Goal: Check status: Check status

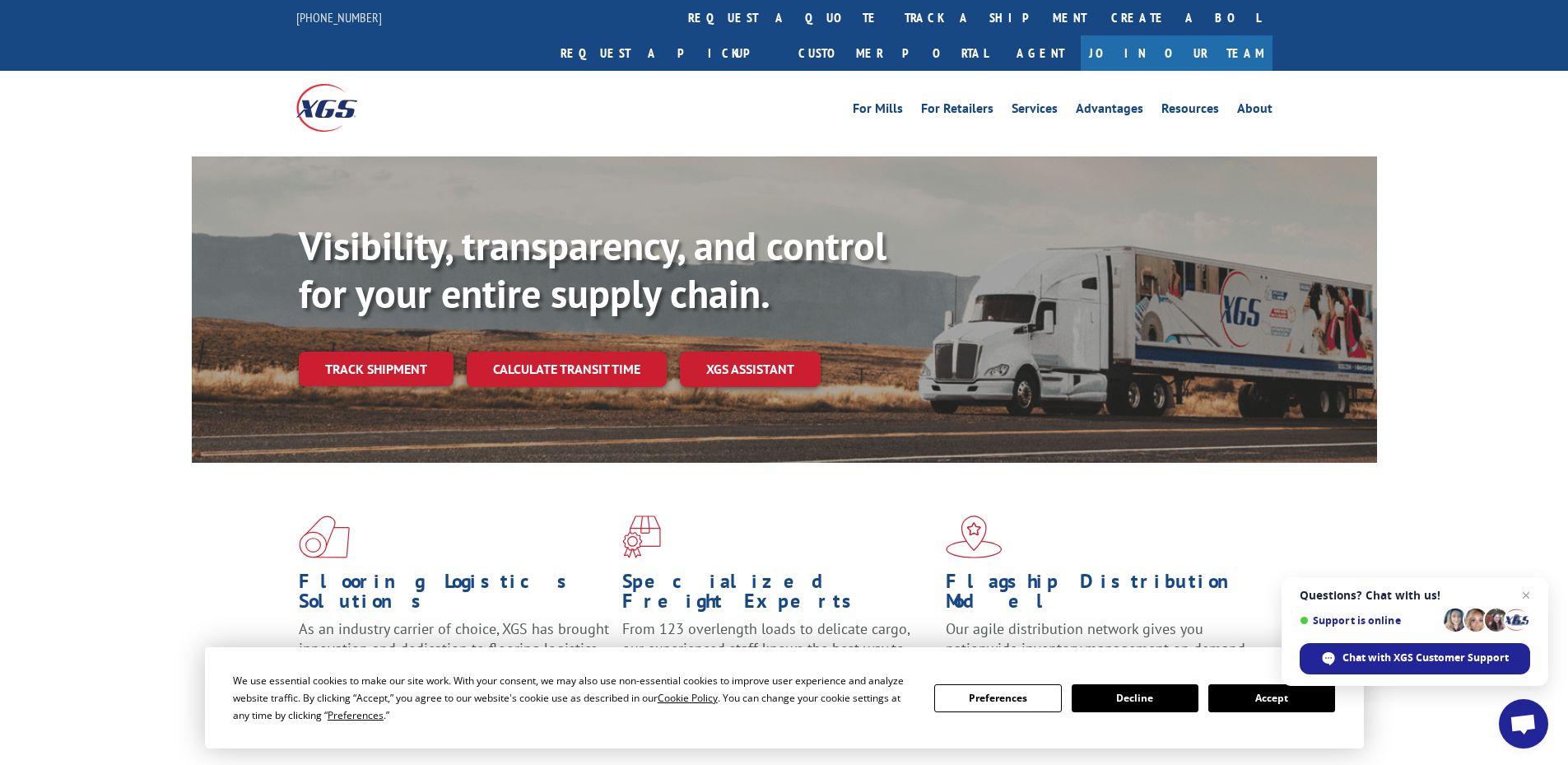
click at [1202, 36] on link "Join Our Team" at bounding box center [1176, 54] width 191 height 36
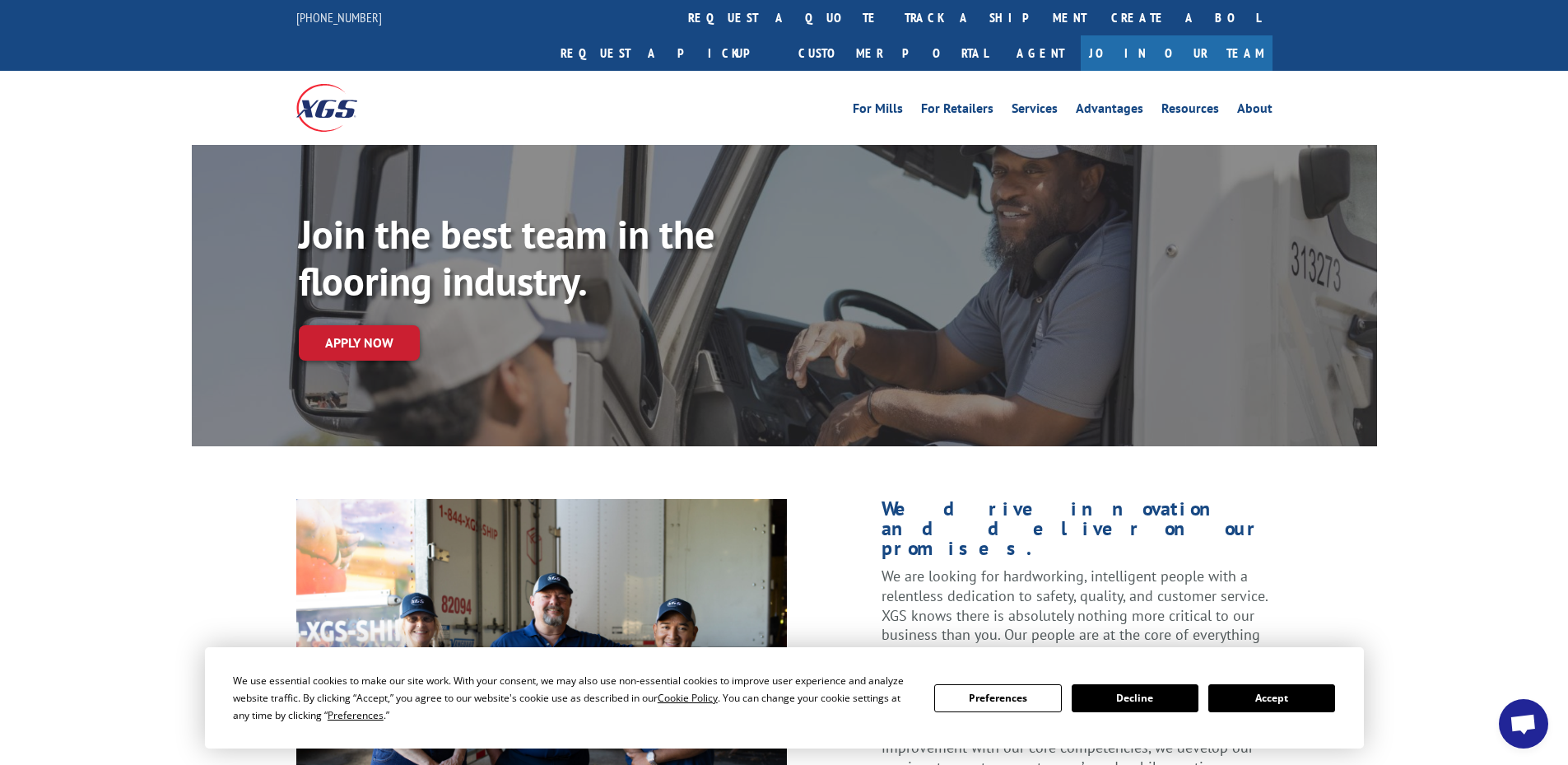
click at [1288, 695] on button "Accept" at bounding box center [1272, 699] width 126 height 28
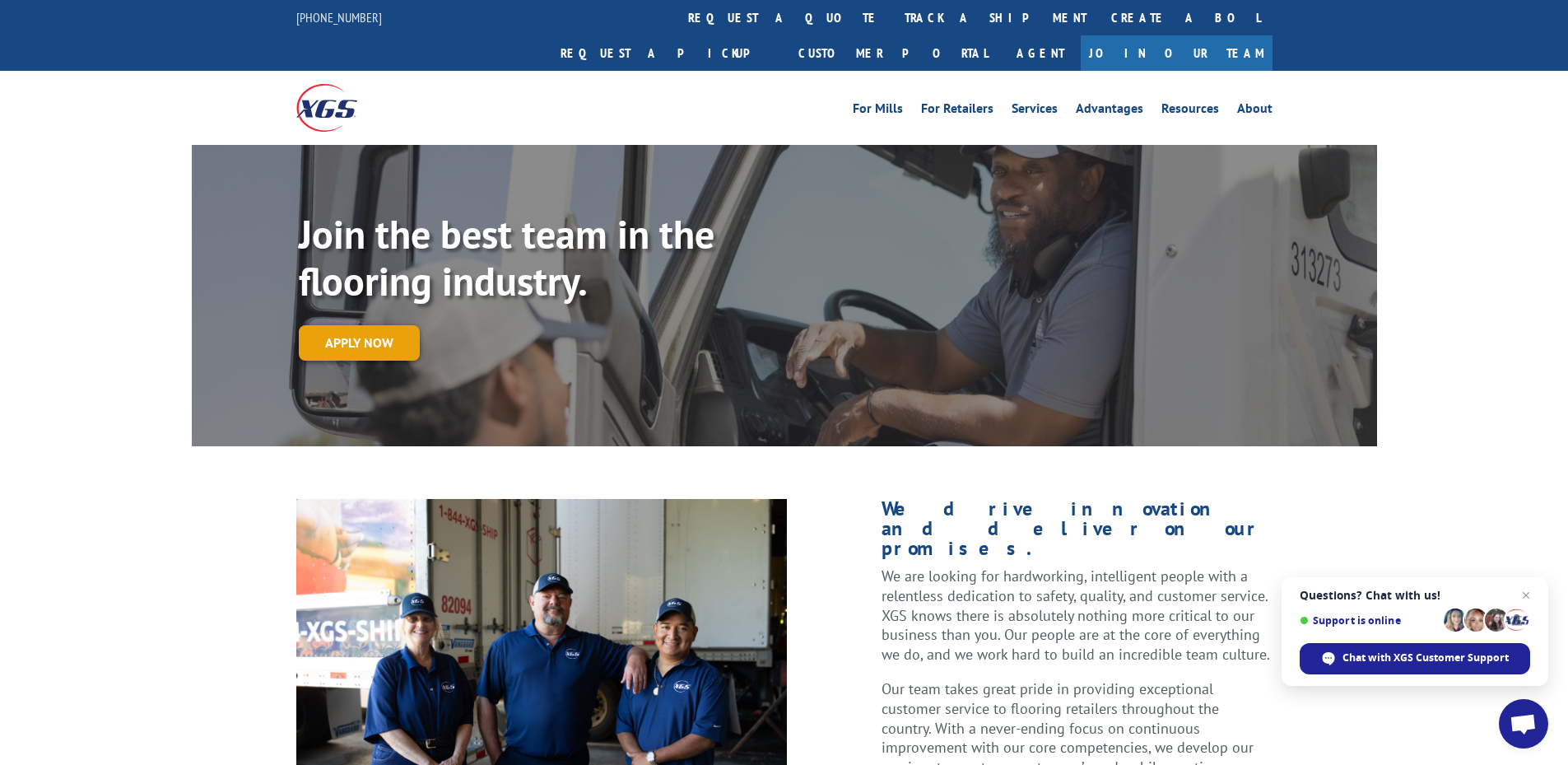
click at [343, 325] on link "Apply now" at bounding box center [359, 343] width 121 height 36
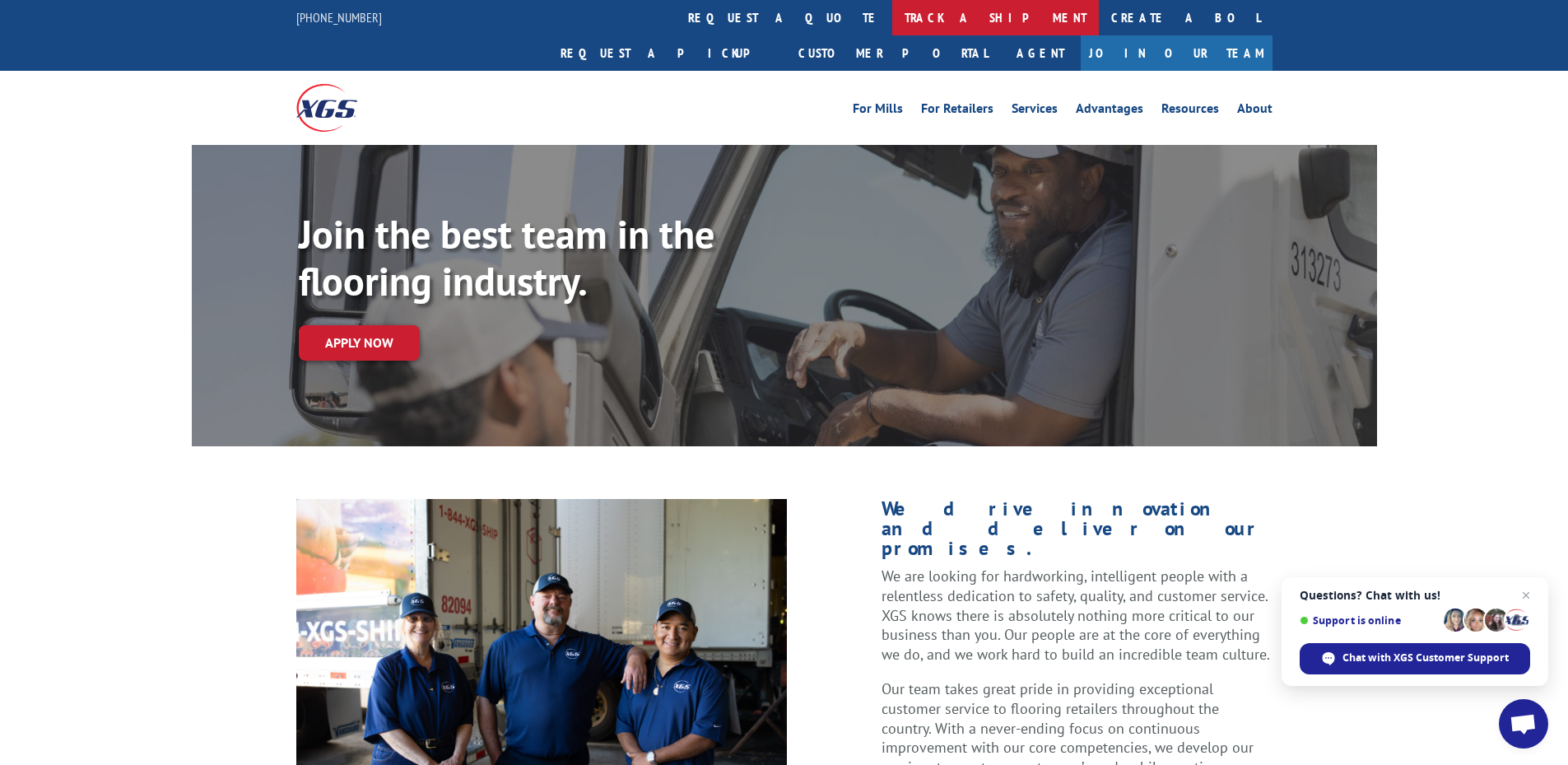
click at [892, 20] on link "track a shipment" at bounding box center [995, 18] width 206 height 36
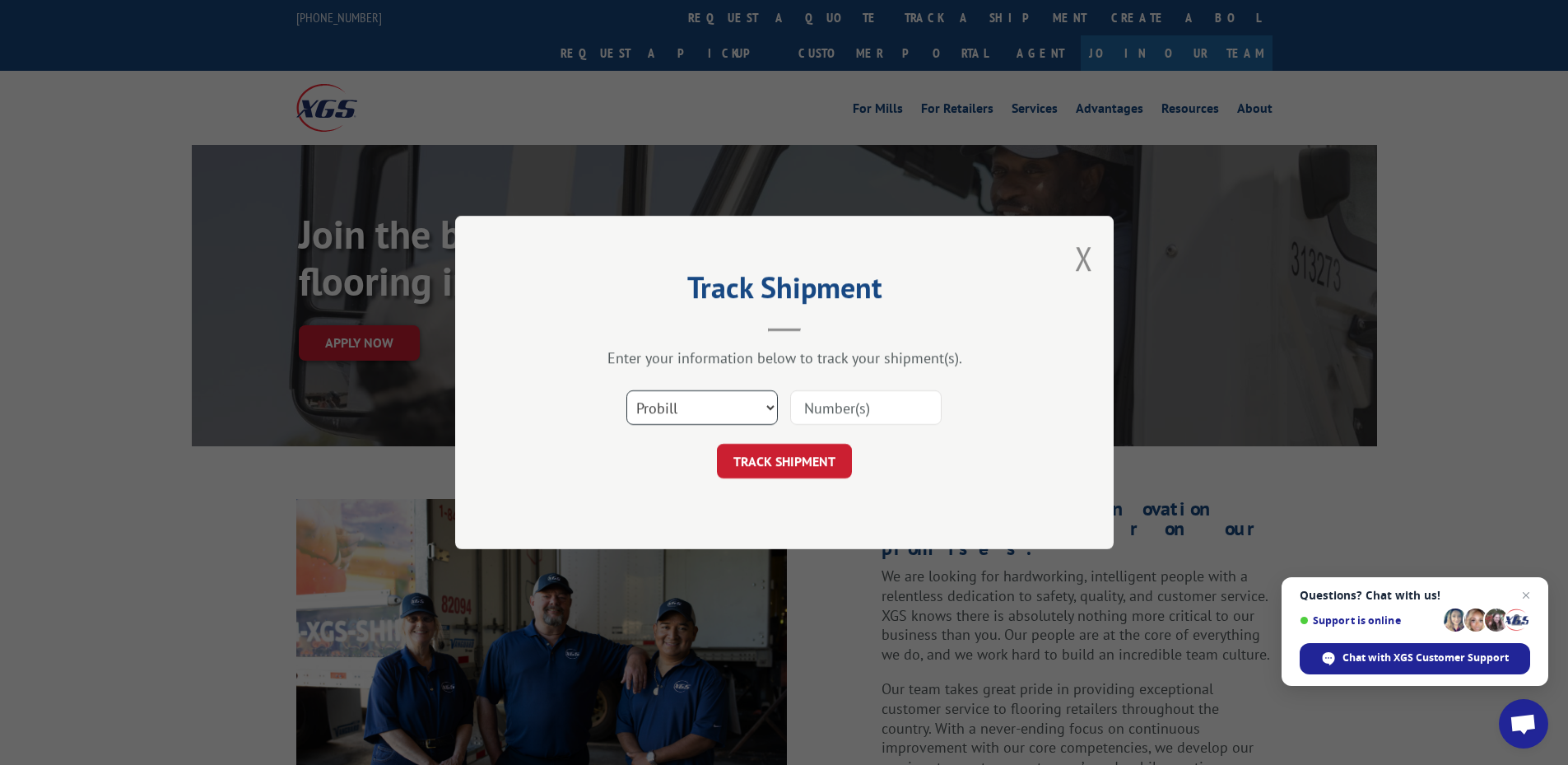
click at [700, 395] on select "Select category... Probill BOL PO" at bounding box center [701, 407] width 152 height 35
click at [626, 391] on select "Select category... Probill BOL PO" at bounding box center [701, 407] width 152 height 35
click at [732, 409] on select "Select category... Probill BOL PO" at bounding box center [701, 407] width 152 height 35
select select "bol"
click at [626, 391] on select "Select category... Probill BOL PO" at bounding box center [701, 407] width 152 height 35
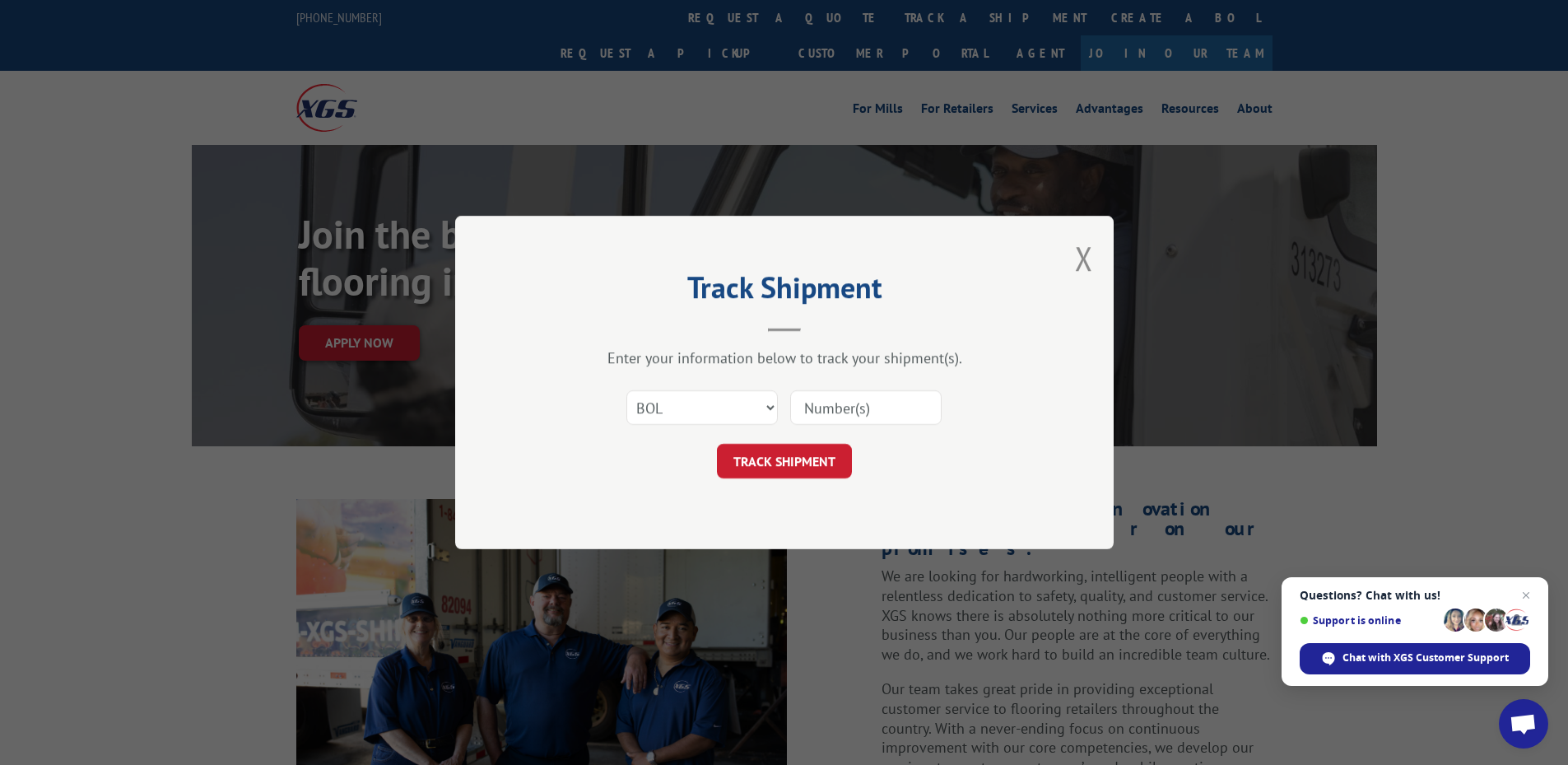
click at [877, 412] on input at bounding box center [866, 407] width 152 height 35
paste input "Xpress globa"
type input "X"
click at [695, 402] on select "Select category... Probill BOL PO" at bounding box center [701, 407] width 152 height 35
select select "probill"
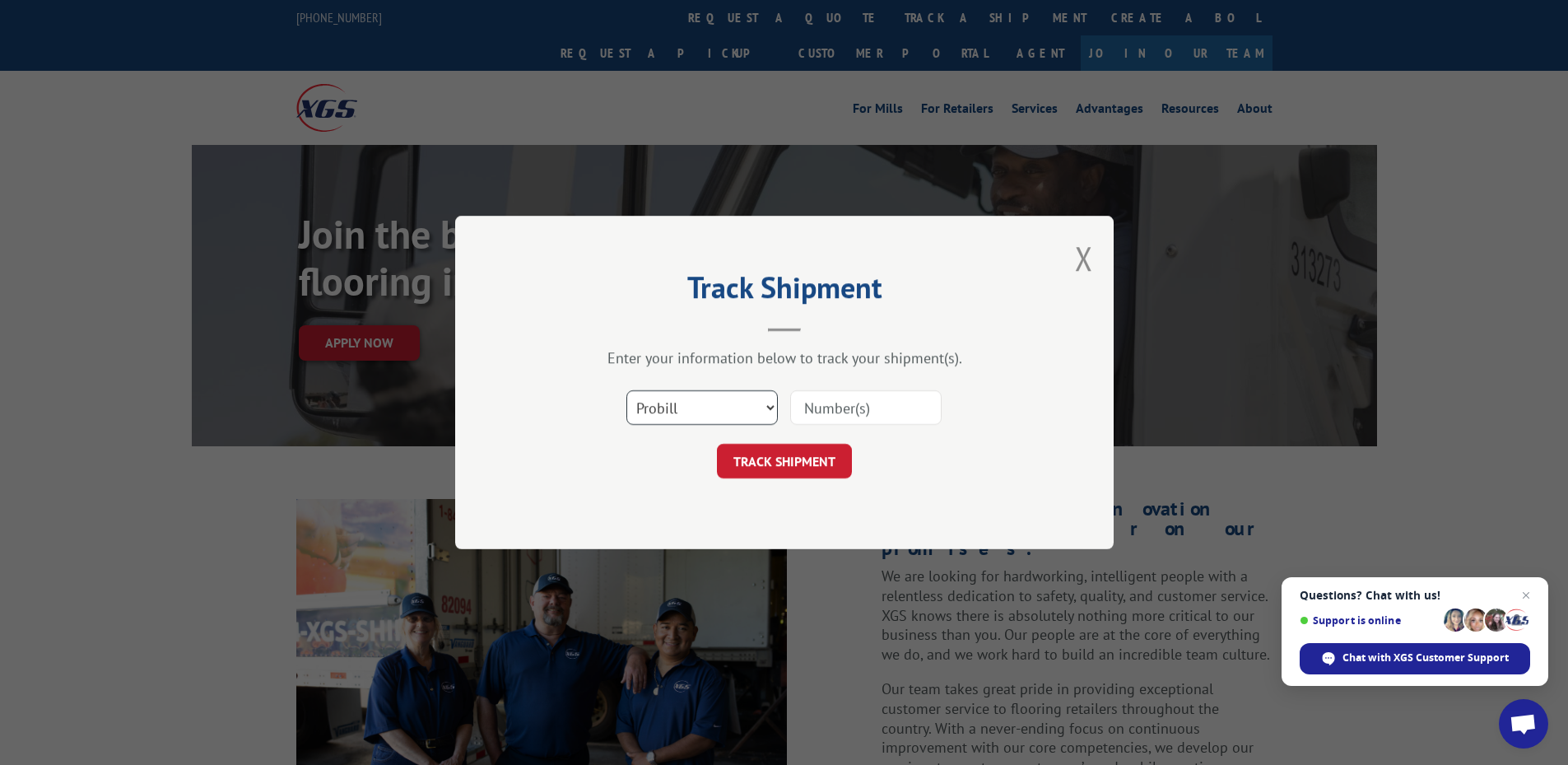
click at [626, 391] on select "Select category... Probill BOL PO" at bounding box center [701, 407] width 152 height 35
click at [810, 415] on input at bounding box center [866, 407] width 152 height 35
paste input "348455015"
type input "348455015"
click at [778, 448] on button "TRACK SHIPMENT" at bounding box center [784, 461] width 135 height 35
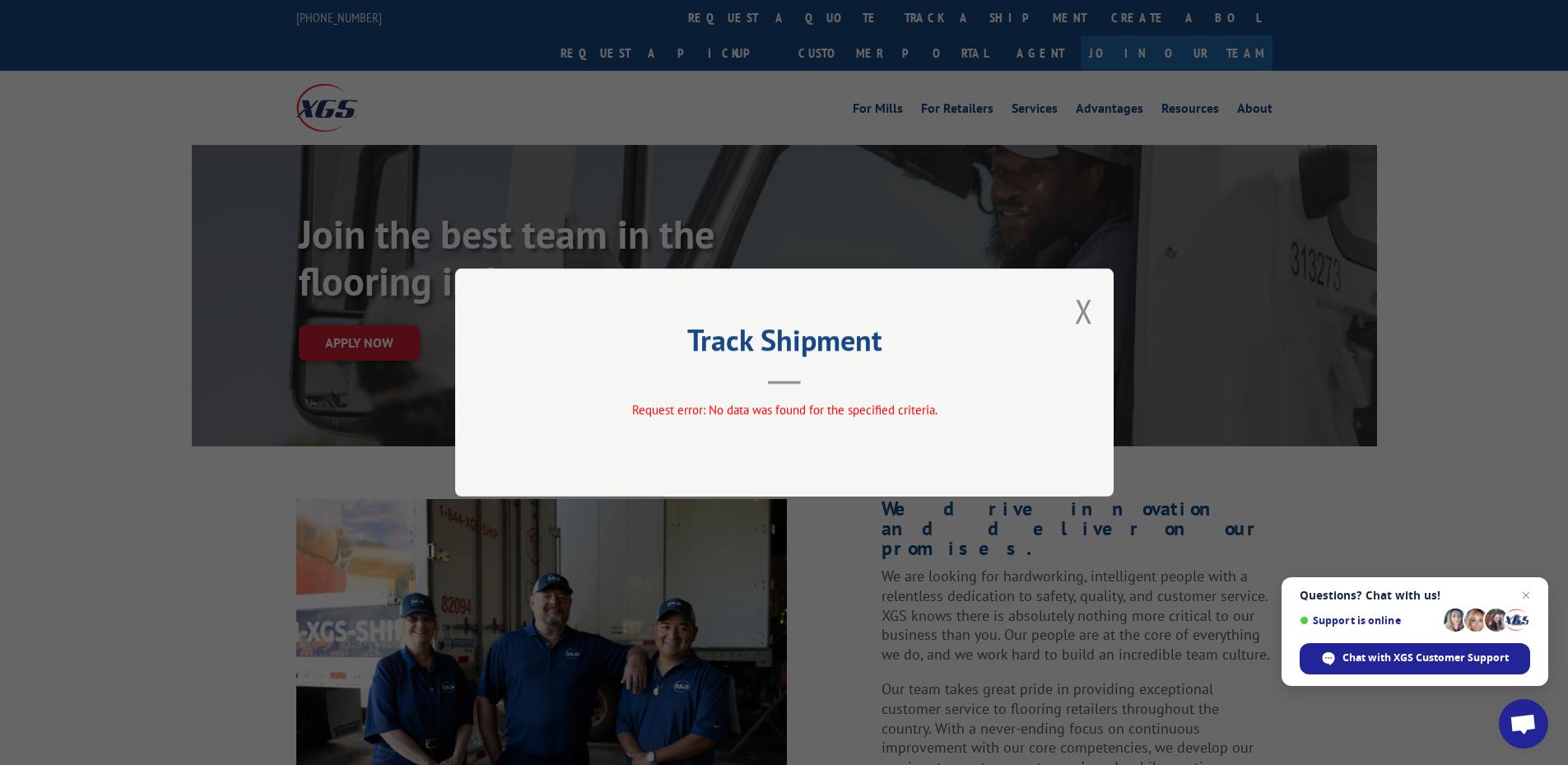
click at [775, 382] on hr at bounding box center [784, 382] width 33 height 3
click at [1086, 317] on button "Close modal" at bounding box center [1083, 310] width 18 height 43
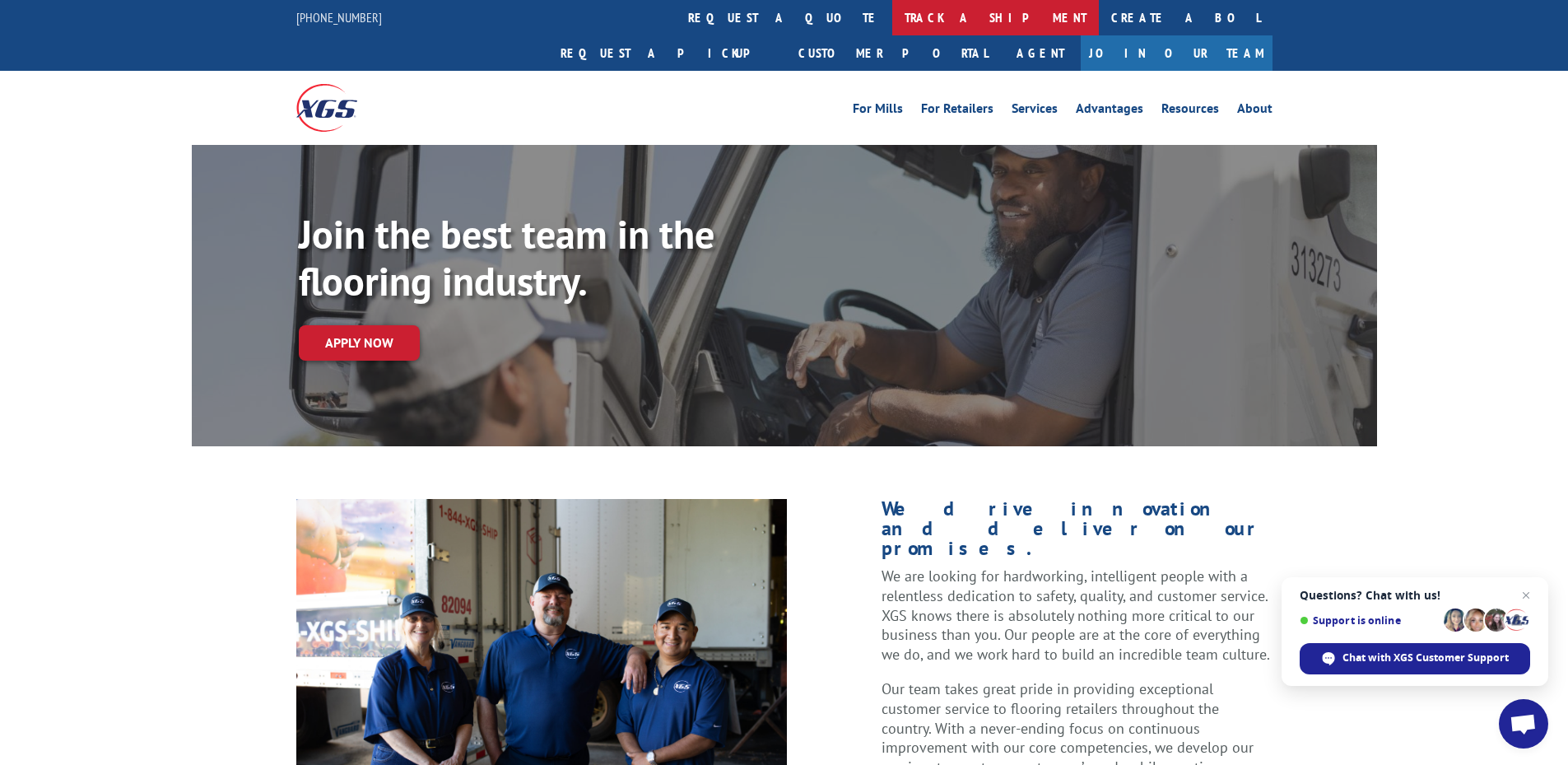
click at [892, 26] on link "track a shipment" at bounding box center [995, 18] width 206 height 36
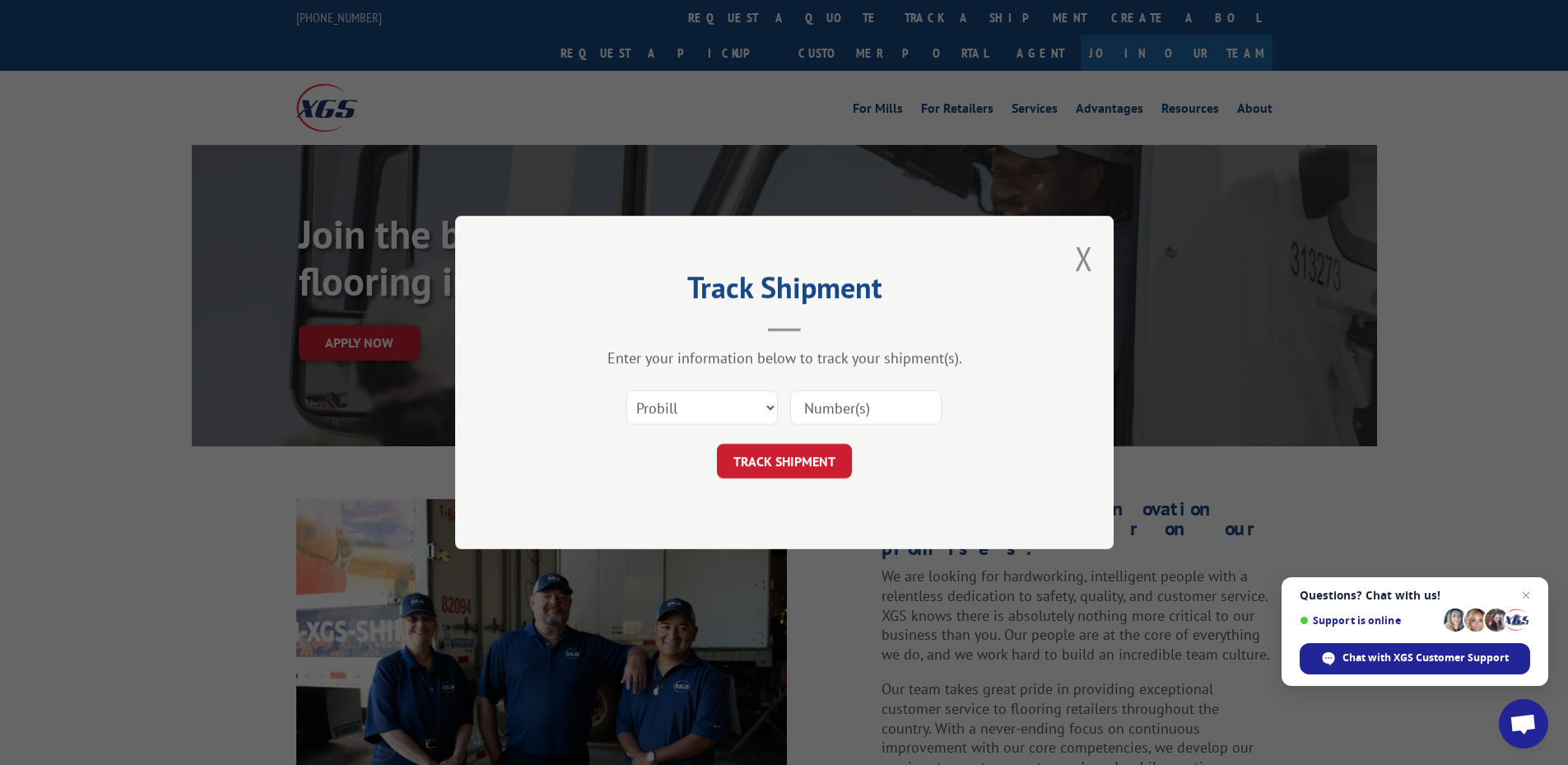
click at [855, 411] on input at bounding box center [866, 407] width 152 height 35
paste input "348455015"
type input "348455015"
click at [806, 451] on button "TRACK SHIPMENT" at bounding box center [784, 461] width 135 height 35
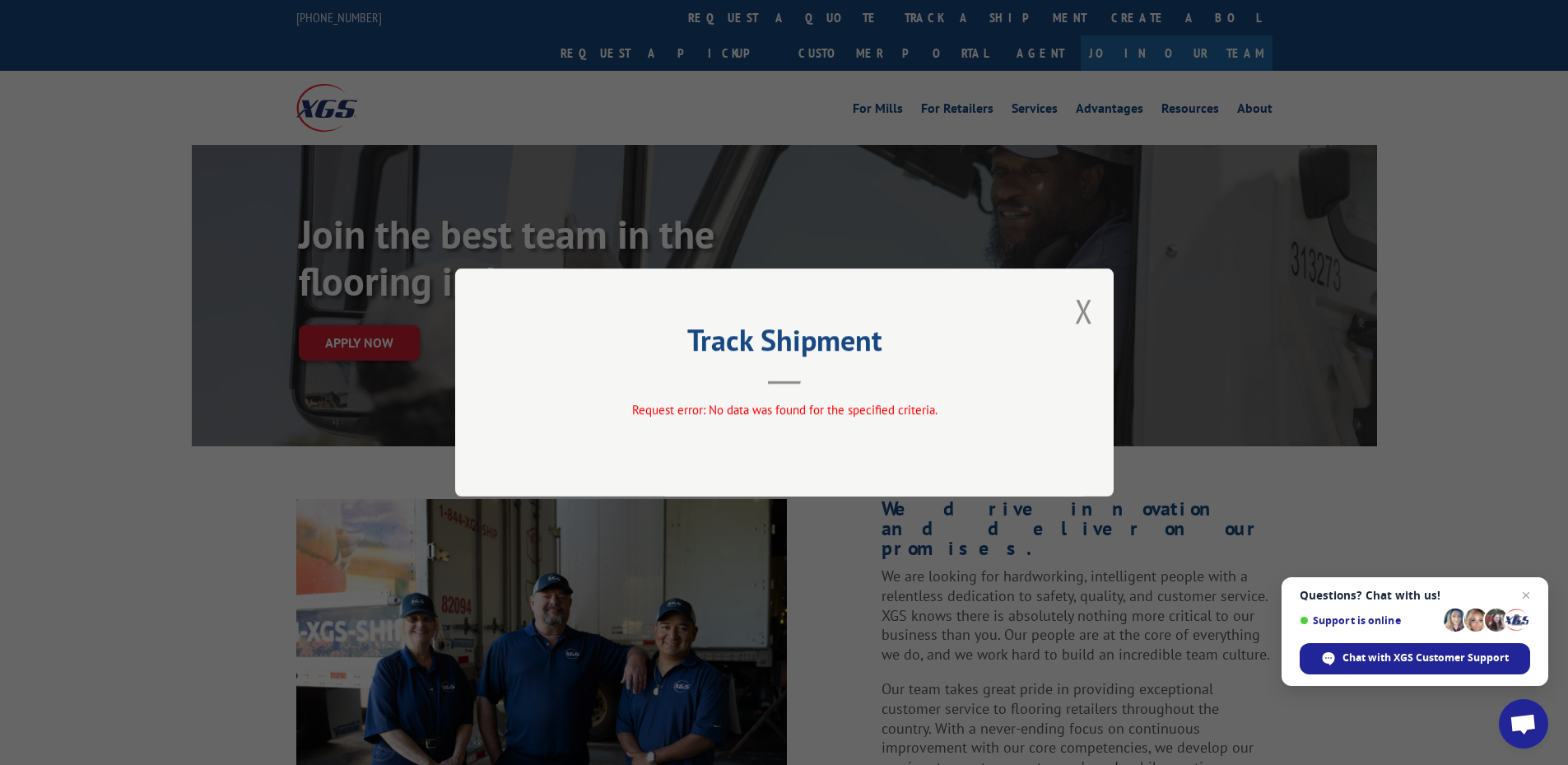
click at [1099, 315] on div "Track Shipment Request error: No data was found for the specified criteria." at bounding box center [784, 383] width 658 height 228
click at [1087, 308] on button "Close modal" at bounding box center [1083, 310] width 18 height 43
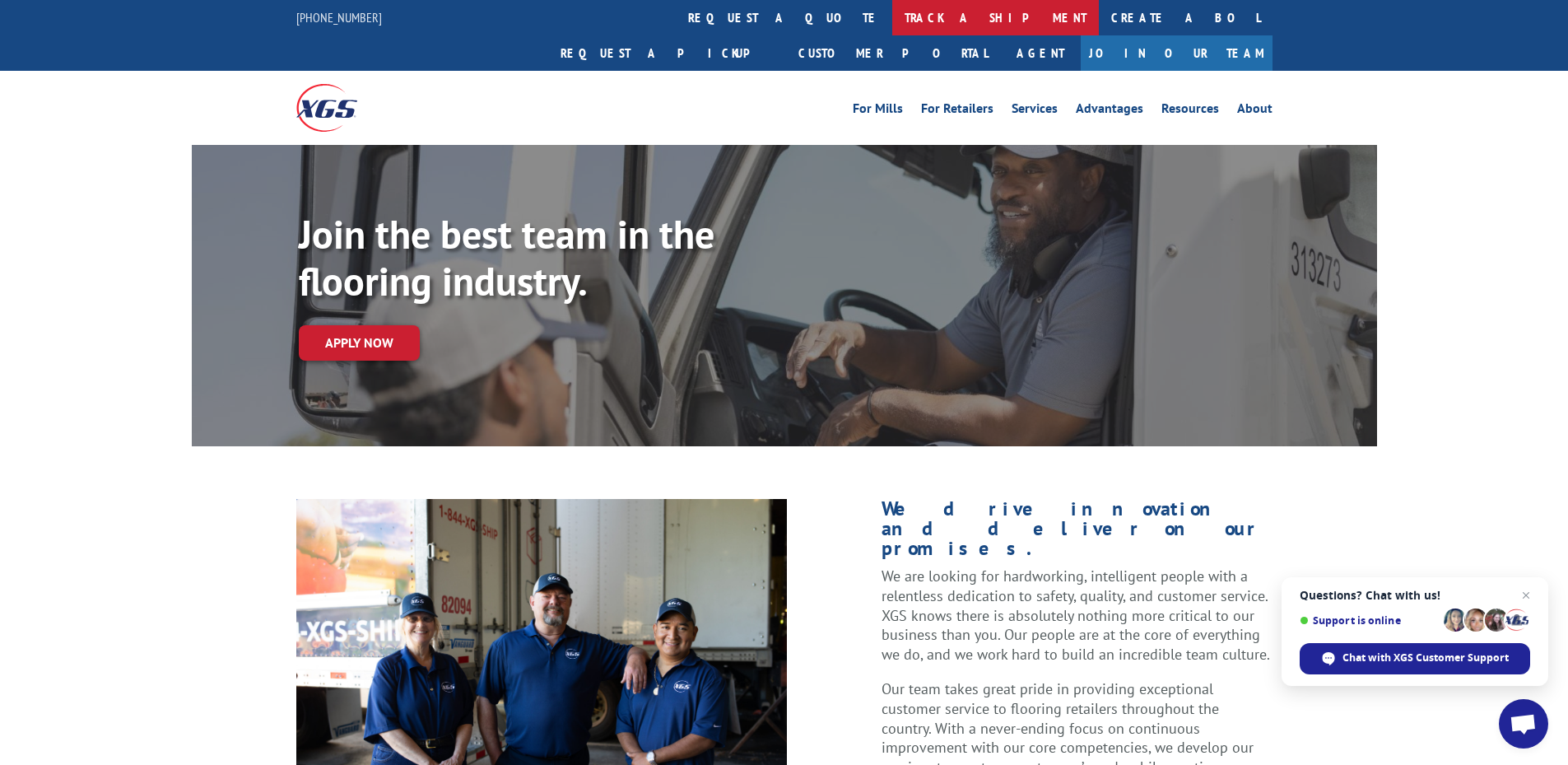
click at [892, 16] on link "track a shipment" at bounding box center [995, 18] width 206 height 36
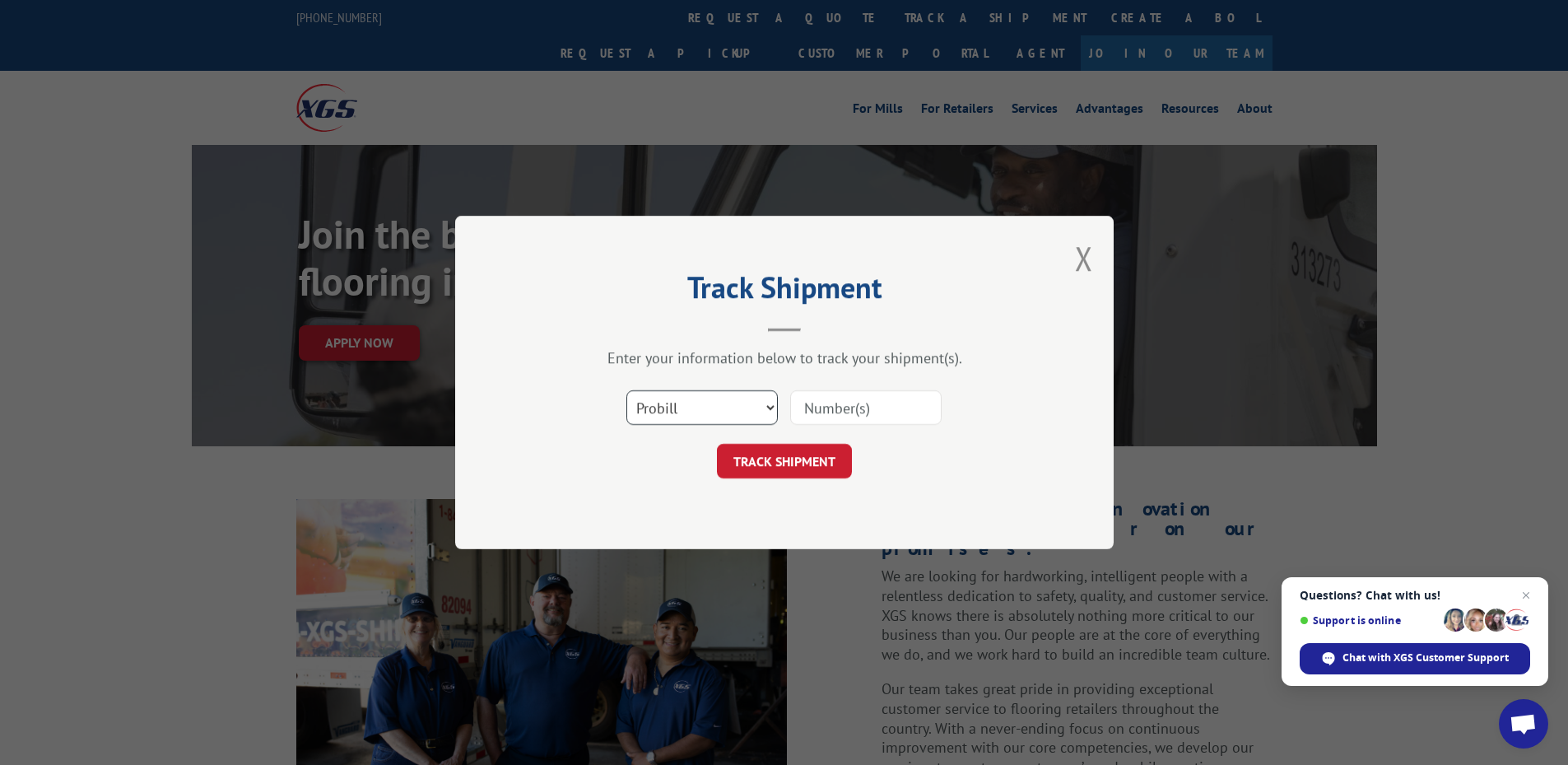
click at [749, 396] on select "Select category... Probill BOL PO" at bounding box center [701, 407] width 152 height 35
select select "bol"
click at [626, 391] on select "Select category... Probill BOL PO" at bounding box center [701, 407] width 152 height 35
click at [817, 418] on input at bounding box center [866, 407] width 152 height 35
paste input "348455015"
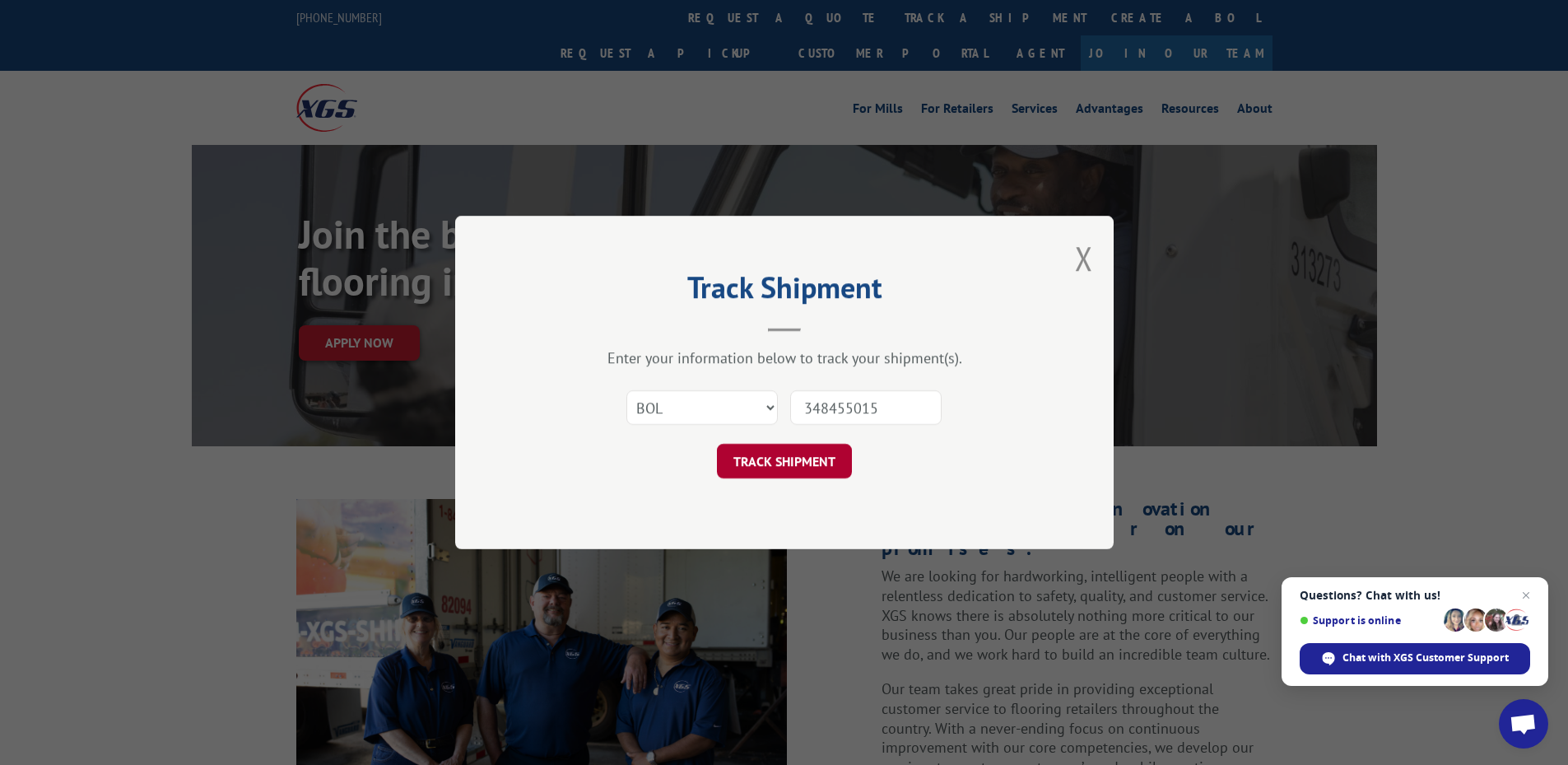
type input "348455015"
click at [828, 460] on button "TRACK SHIPMENT" at bounding box center [784, 461] width 135 height 35
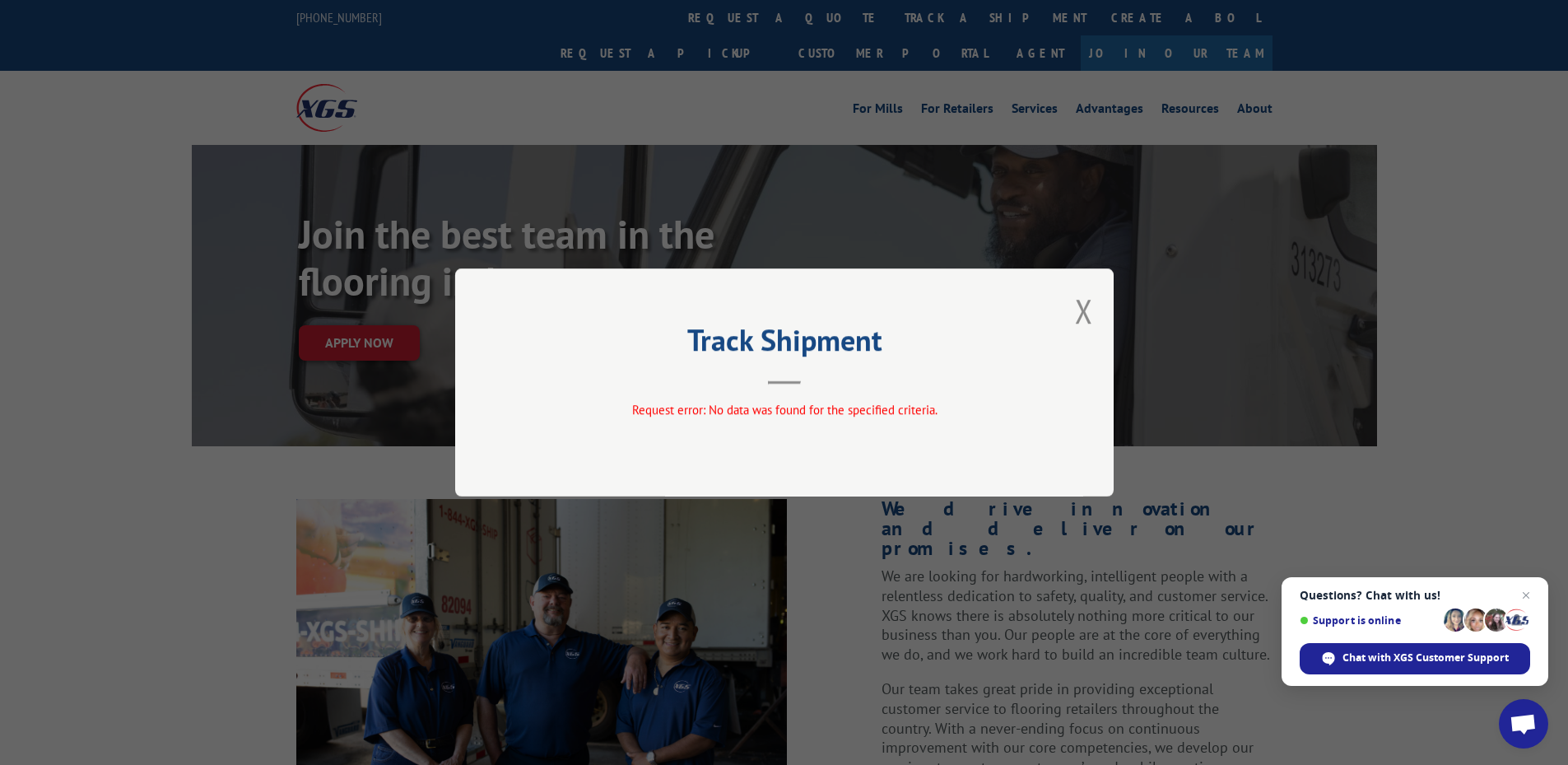
click at [1067, 302] on div "Track Shipment Request error: No data was found for the specified criteria." at bounding box center [784, 383] width 658 height 228
click at [1082, 308] on button "Close modal" at bounding box center [1083, 310] width 18 height 43
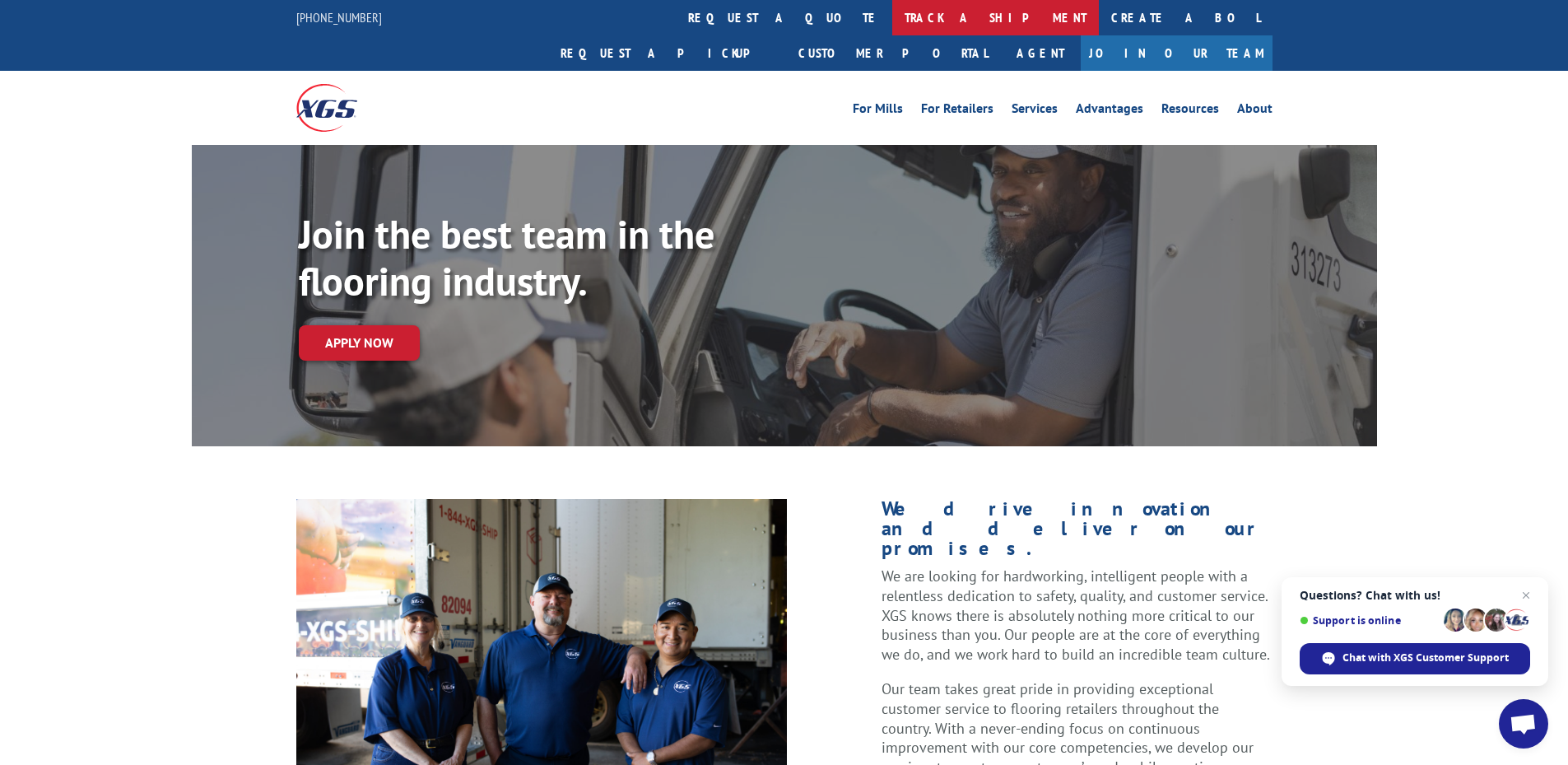
click at [892, 19] on link "track a shipment" at bounding box center [995, 18] width 206 height 36
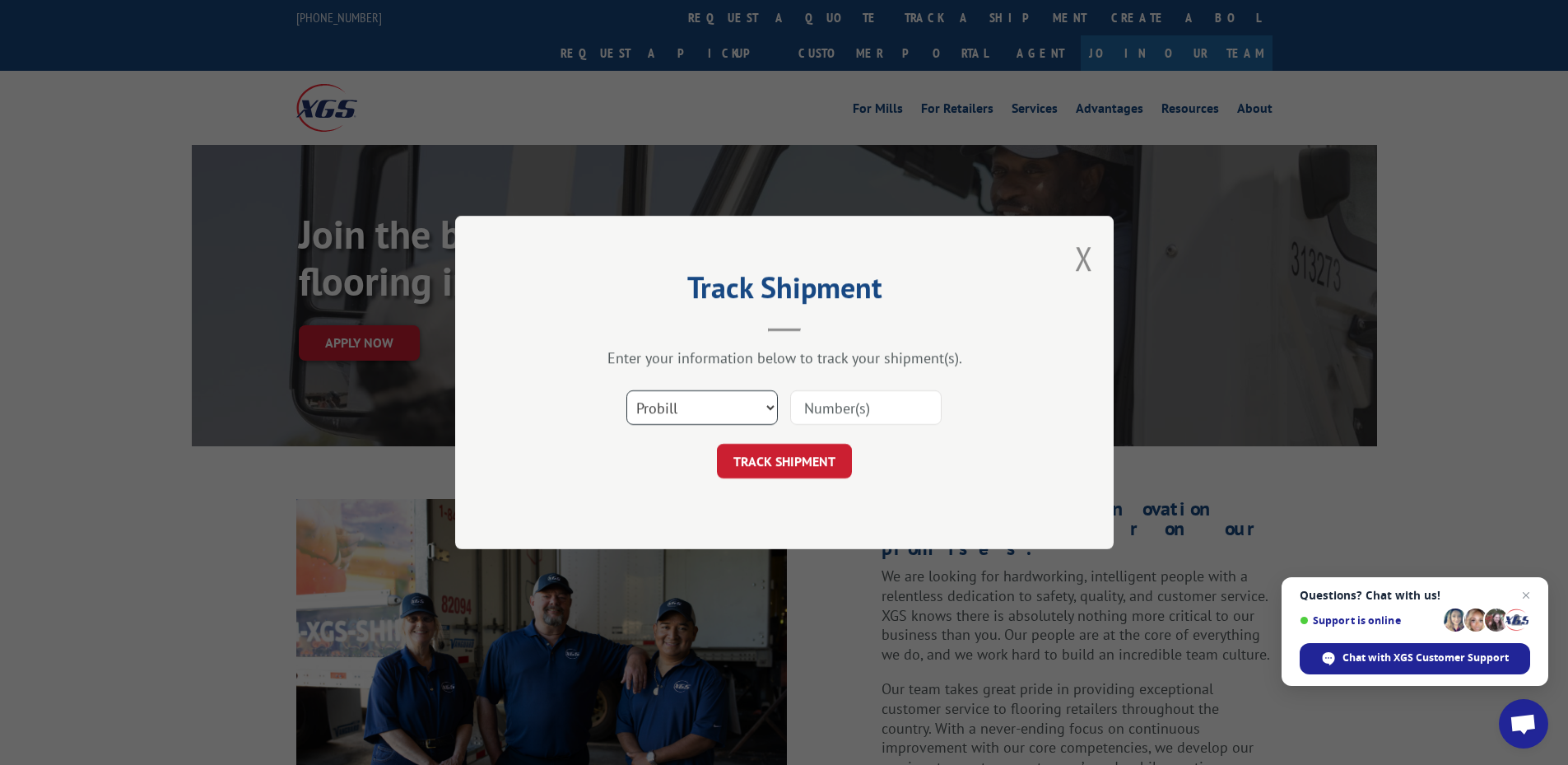
click at [750, 405] on select "Select category... Probill BOL PO" at bounding box center [701, 407] width 152 height 35
select select "po"
click at [626, 391] on select "Select category... Probill BOL PO" at bounding box center [701, 407] width 152 height 35
click at [851, 423] on input at bounding box center [866, 407] width 152 height 35
paste input "348455015"
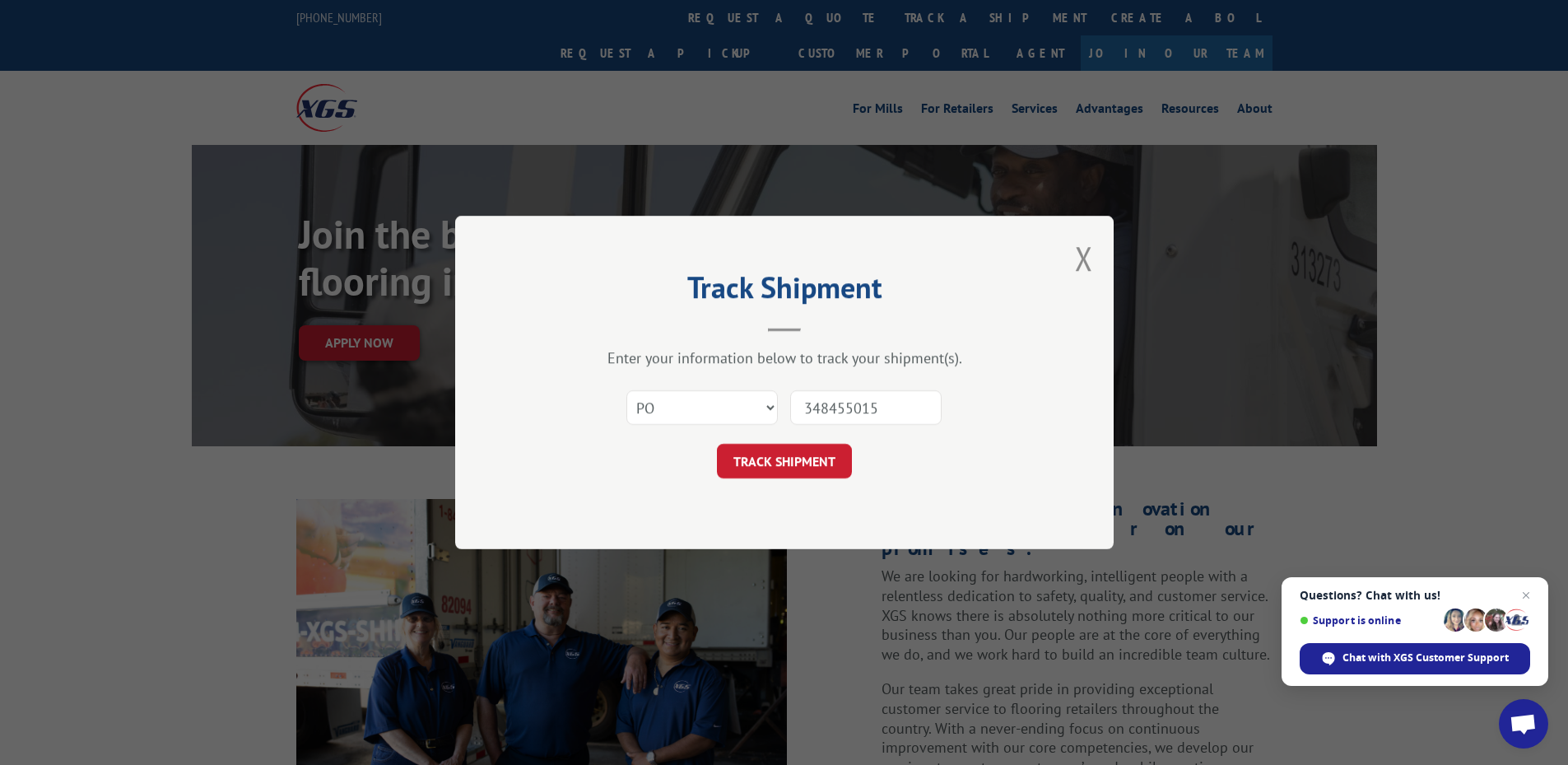
type input "348455015"
click at [717, 444] on button "TRACK SHIPMENT" at bounding box center [784, 461] width 135 height 35
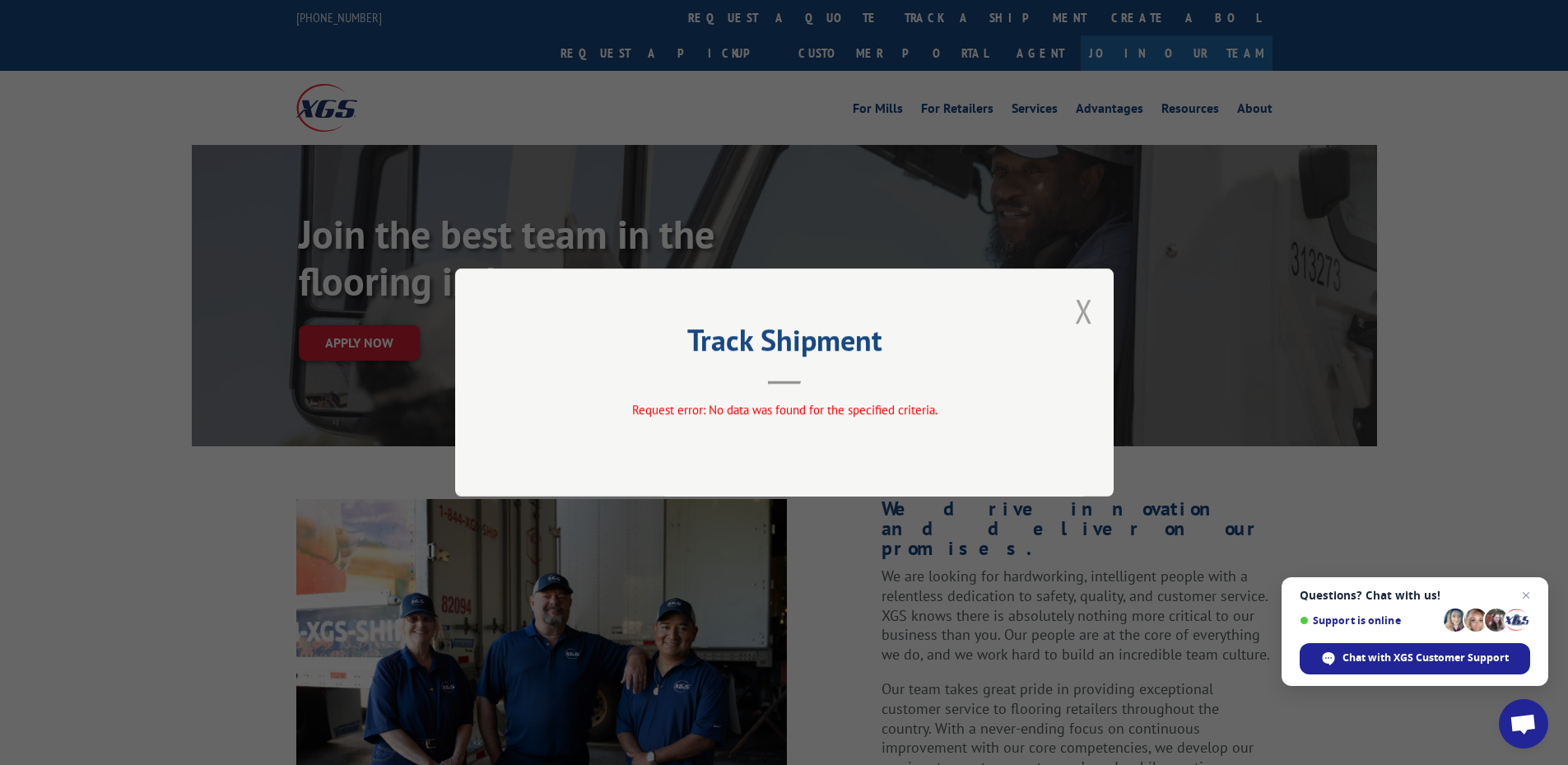
click at [1092, 309] on button "Close modal" at bounding box center [1083, 310] width 18 height 43
